Goal: Task Accomplishment & Management: Complete application form

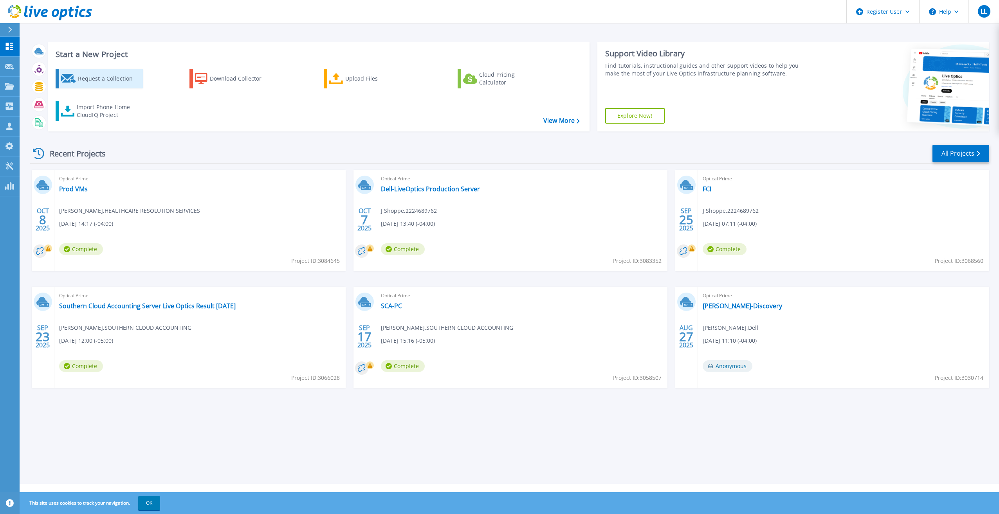
click at [110, 84] on div "Request a Collection" at bounding box center [109, 79] width 63 height 16
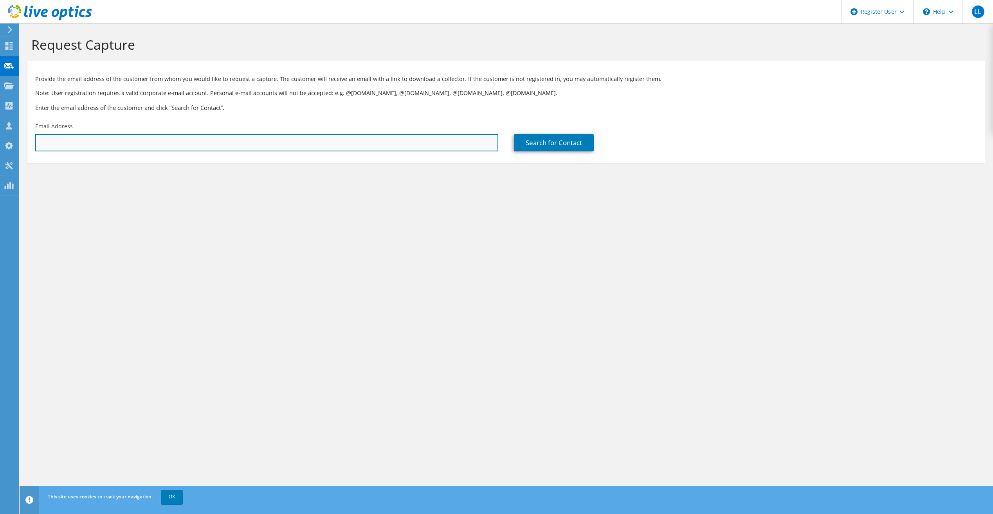
click at [182, 137] on input "text" at bounding box center [266, 142] width 463 height 17
paste input "myron.cramer@bct-llc.com"
type input "myron.cramer@bct-llc.com"
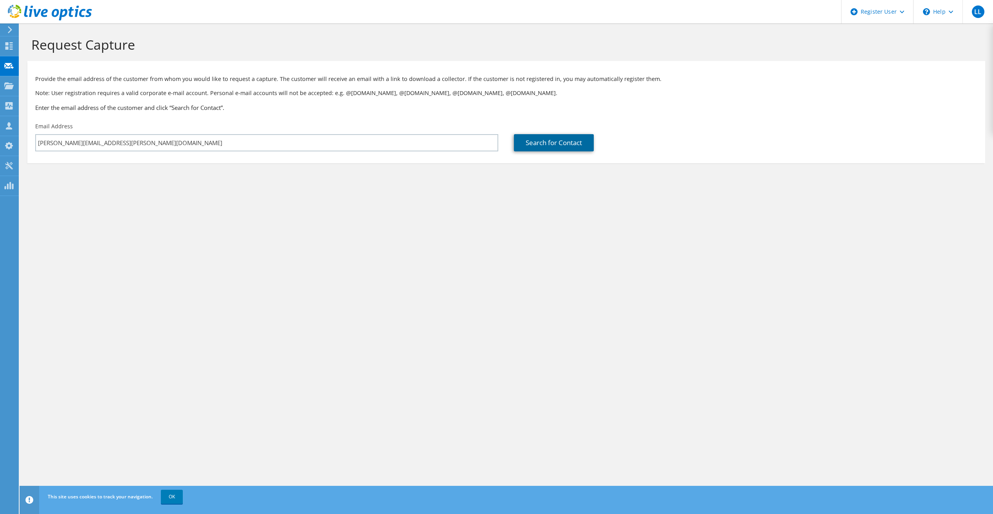
click at [534, 135] on link "Search for Contact" at bounding box center [554, 142] width 80 height 17
type input "BCT LLC"
type input "myron"
type input "cramer"
type input "[GEOGRAPHIC_DATA]"
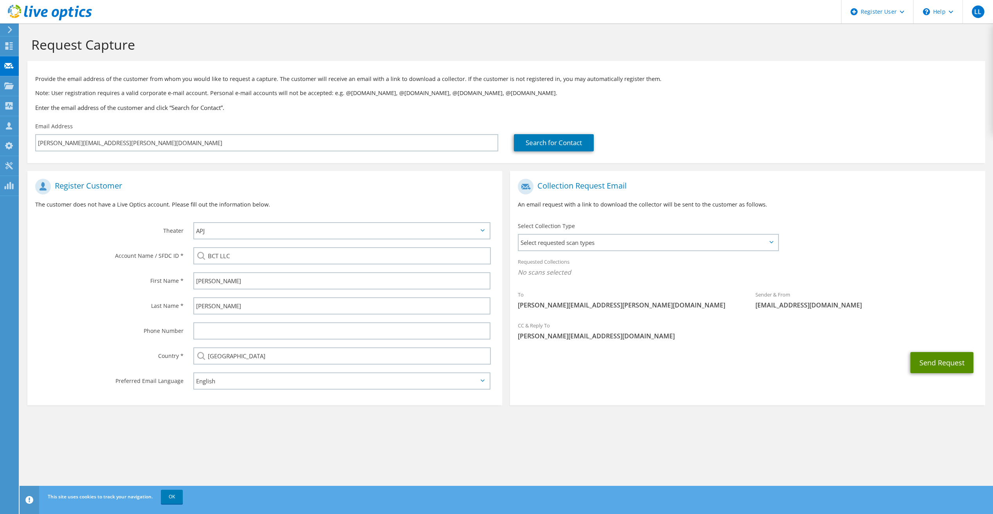
click at [929, 358] on button "Send Request" at bounding box center [941, 362] width 63 height 21
